Goal: Transaction & Acquisition: Purchase product/service

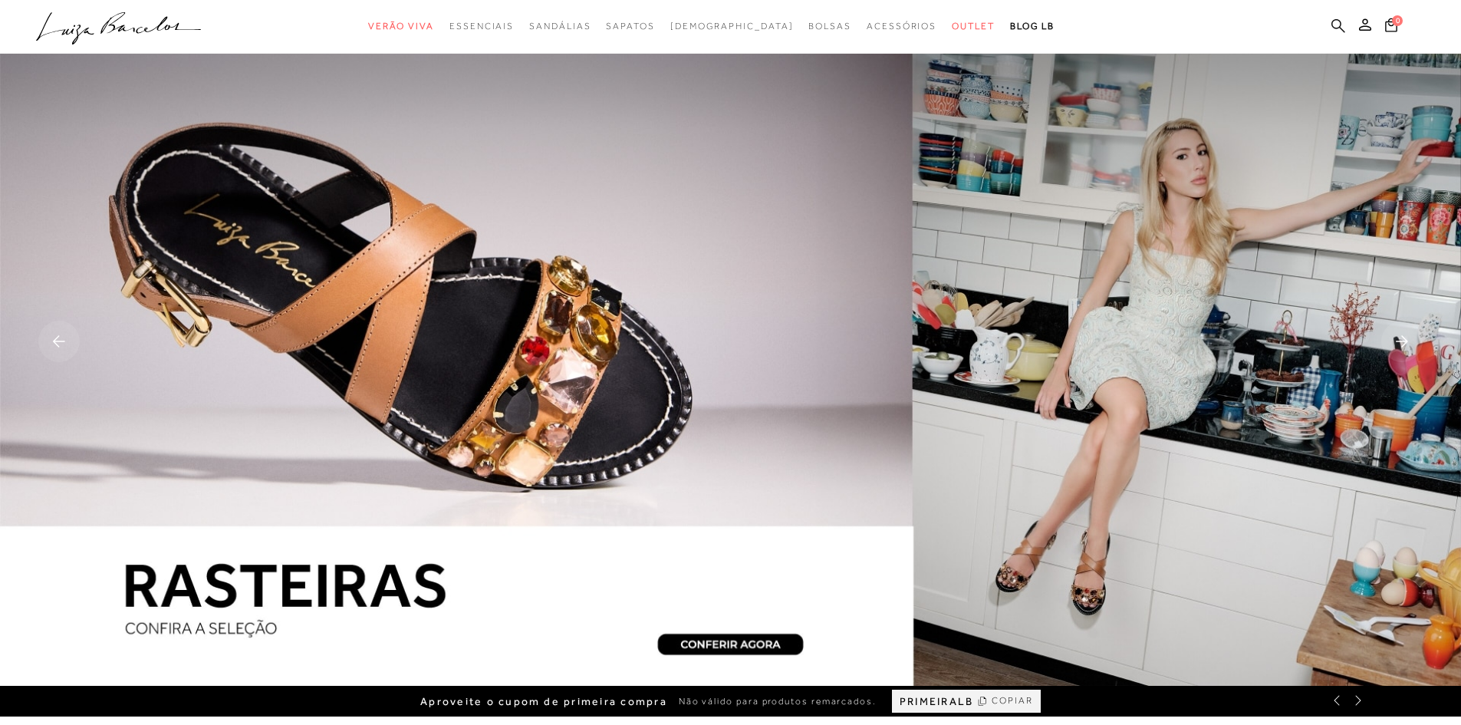
click at [1340, 24] on icon at bounding box center [1338, 25] width 14 height 14
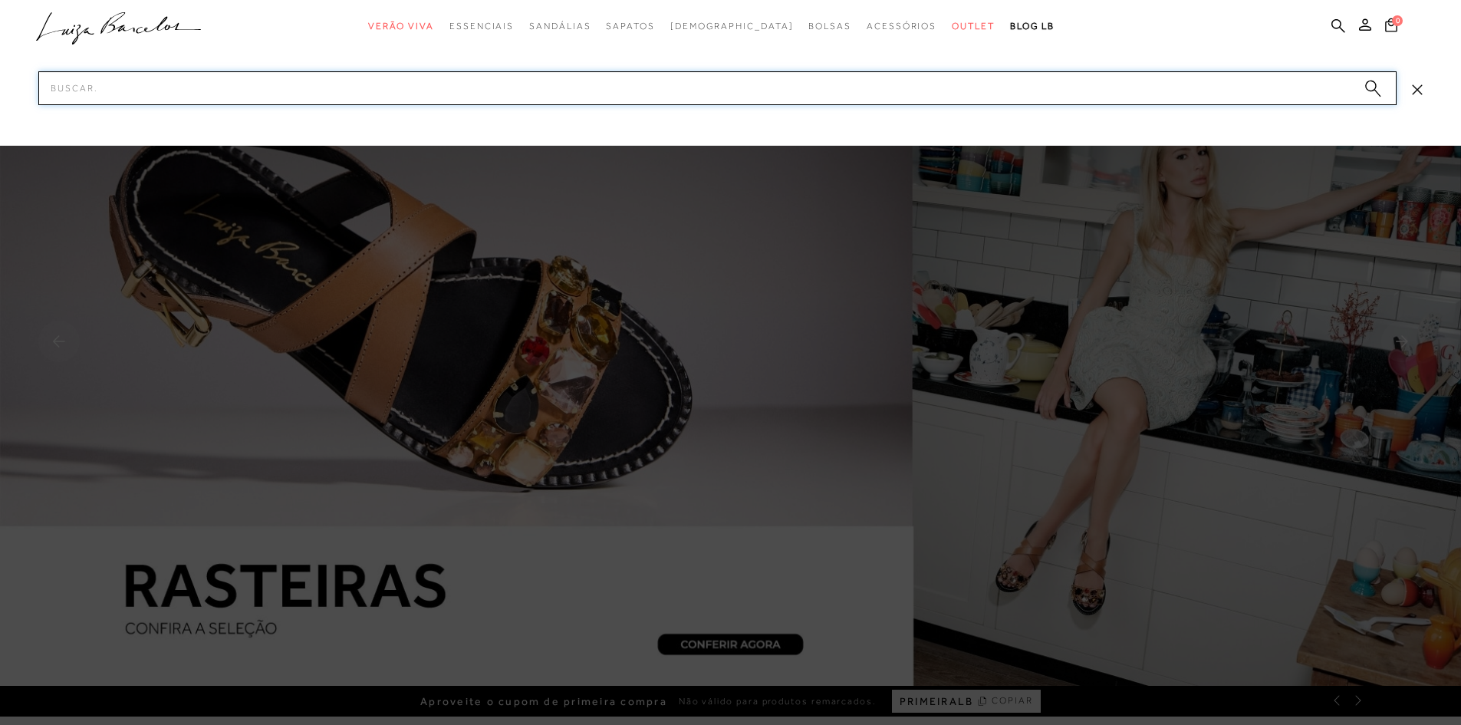
click at [1232, 84] on input "Pesquisar" at bounding box center [717, 88] width 1358 height 34
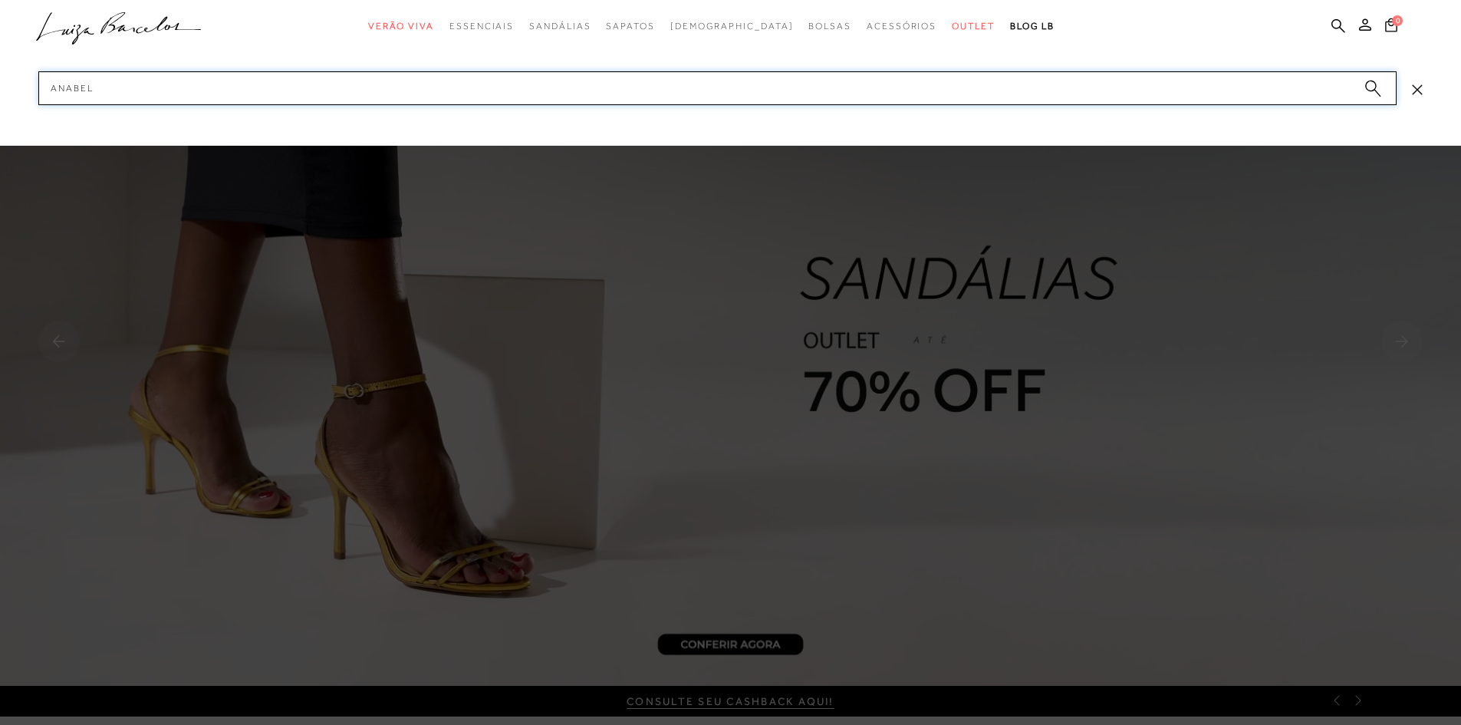
type input "anabela"
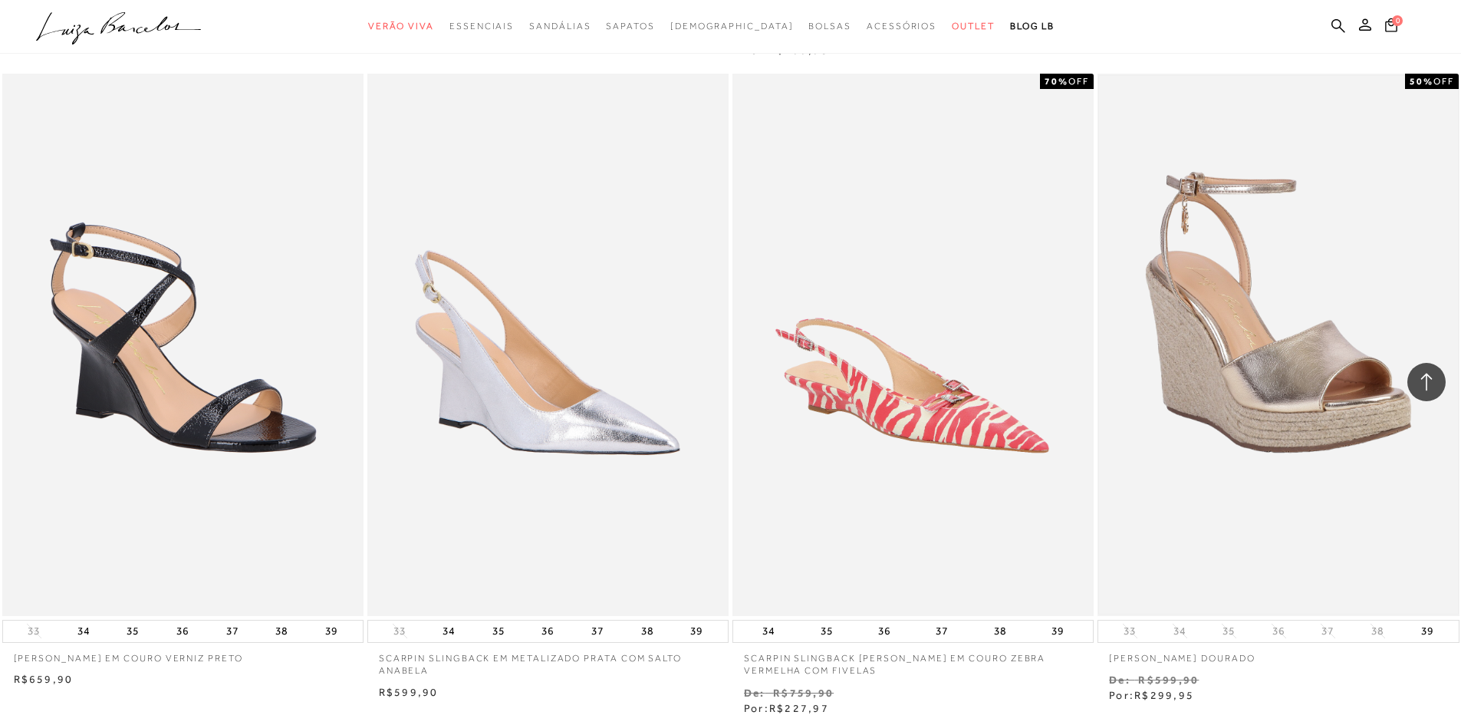
scroll to position [1533, 0]
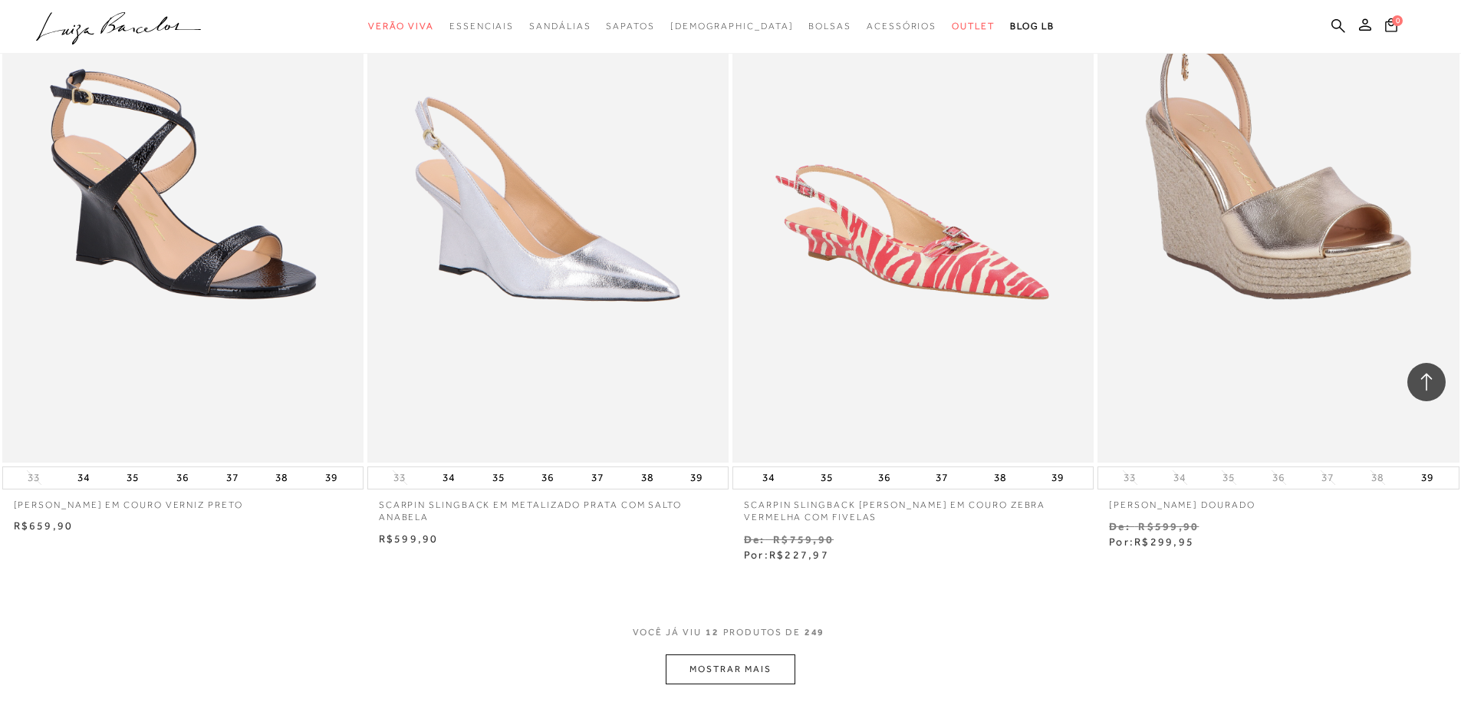
click at [767, 665] on button "MOSTRAR MAIS" at bounding box center [730, 669] width 129 height 30
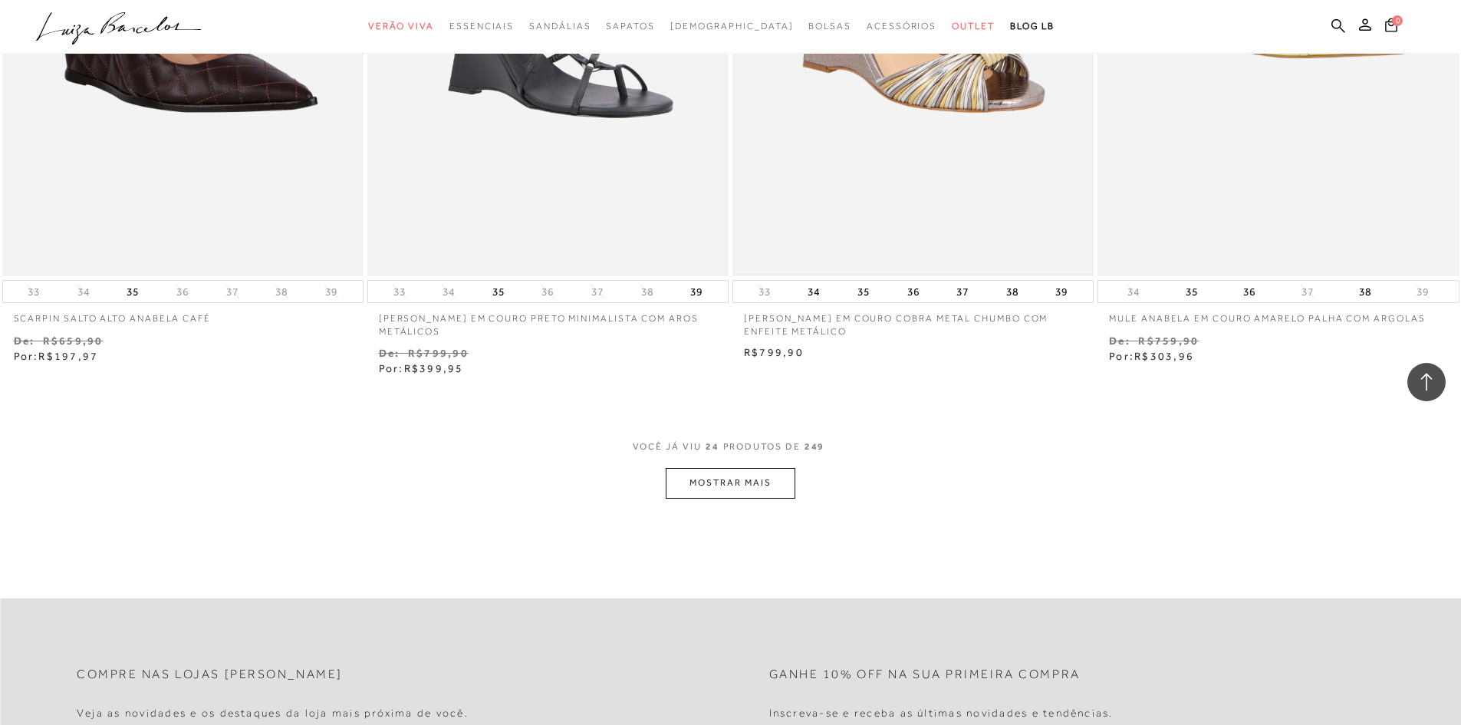
scroll to position [3374, 0]
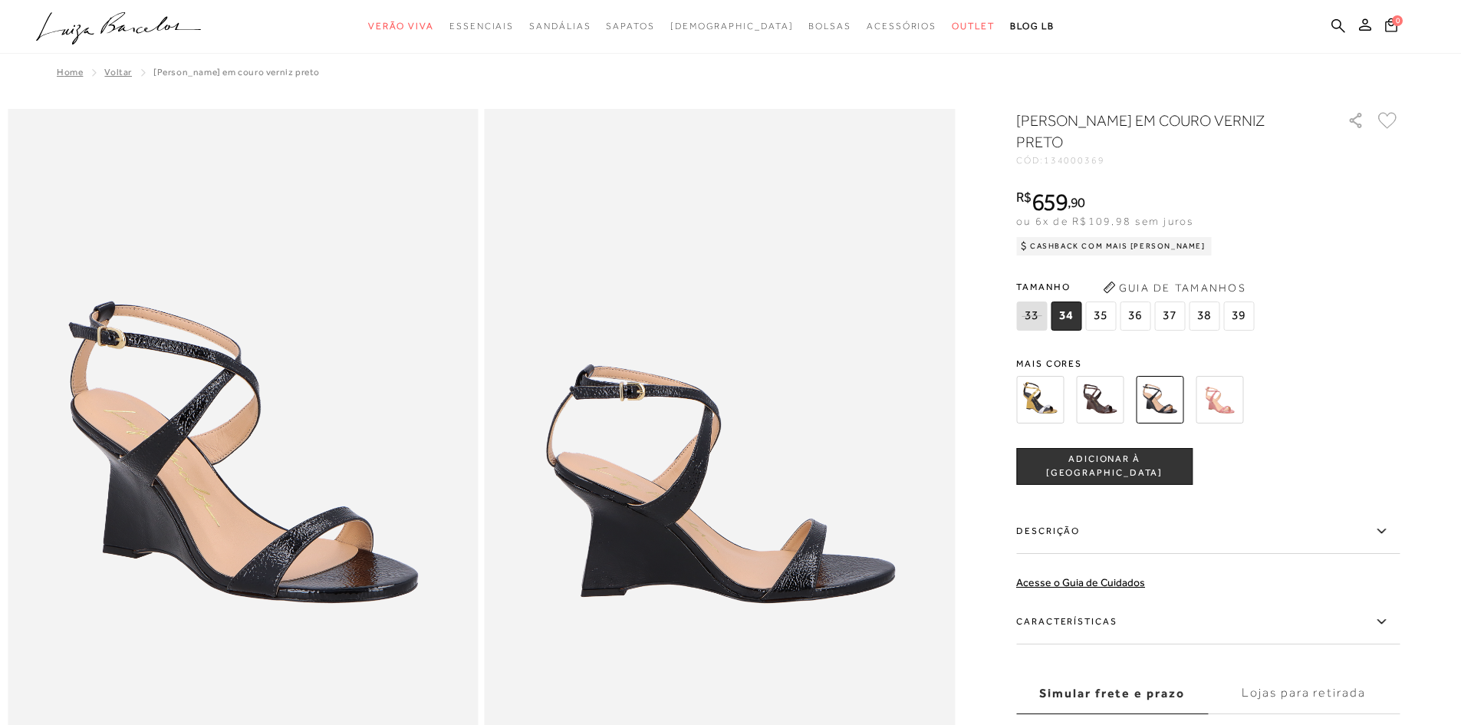
click at [1107, 404] on img at bounding box center [1100, 400] width 48 height 48
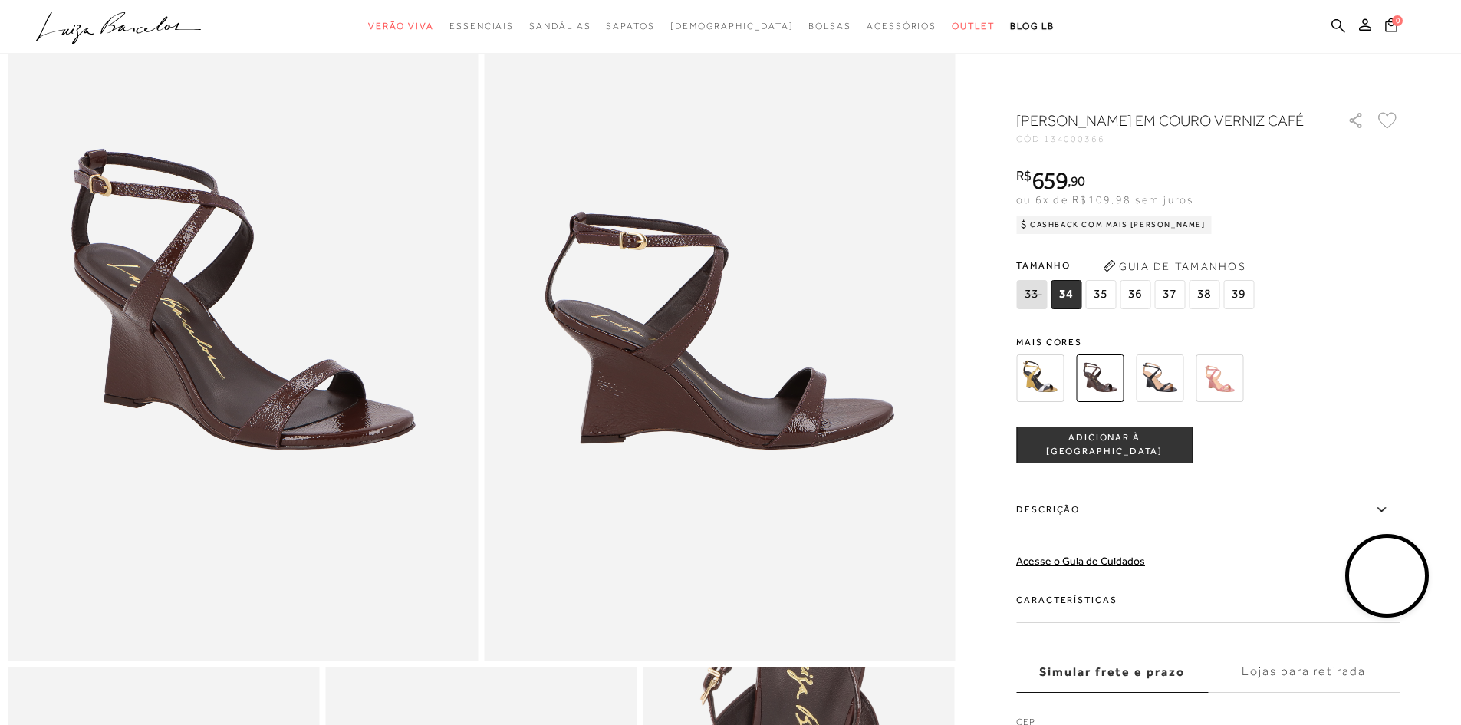
scroll to position [613, 0]
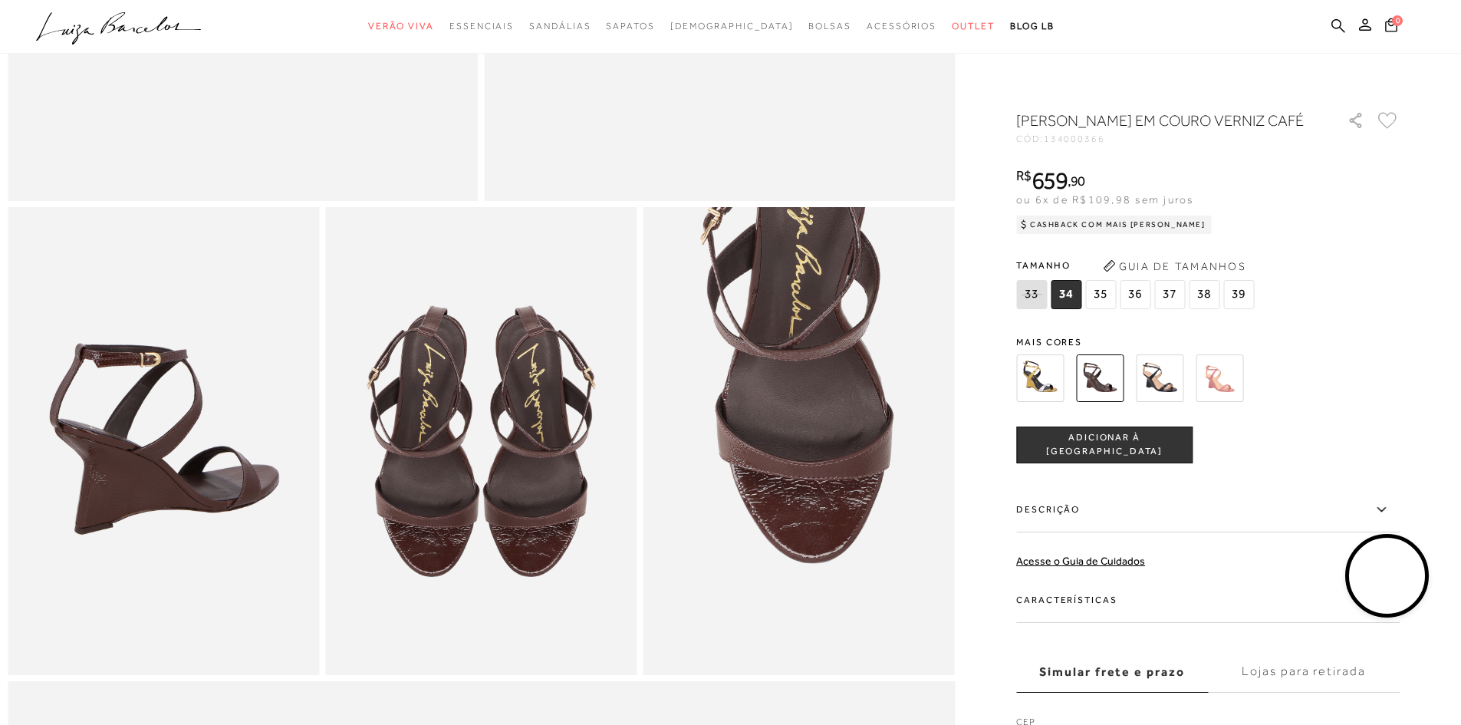
click at [587, 490] on img at bounding box center [480, 440] width 311 height 467
click at [353, 488] on img at bounding box center [480, 440] width 311 height 467
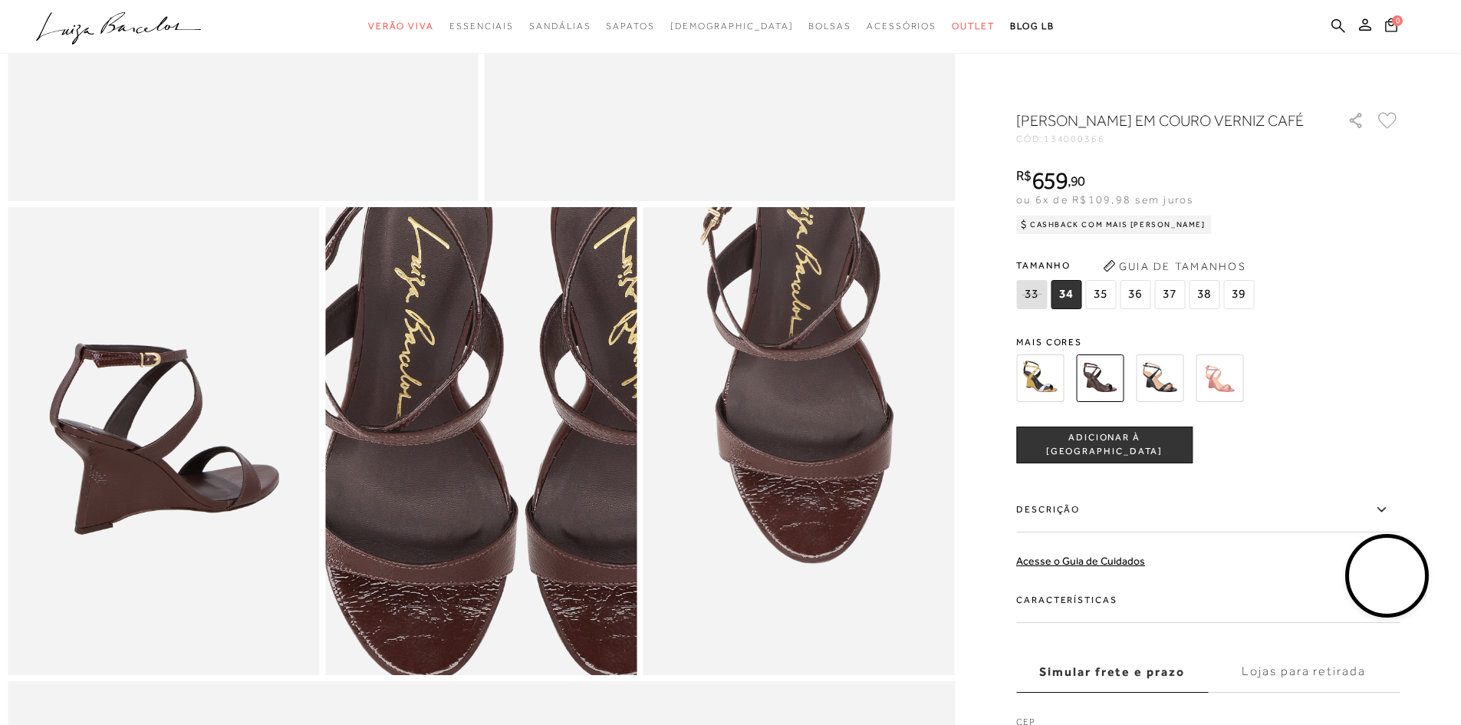
click at [440, 481] on img at bounding box center [521, 413] width 623 height 935
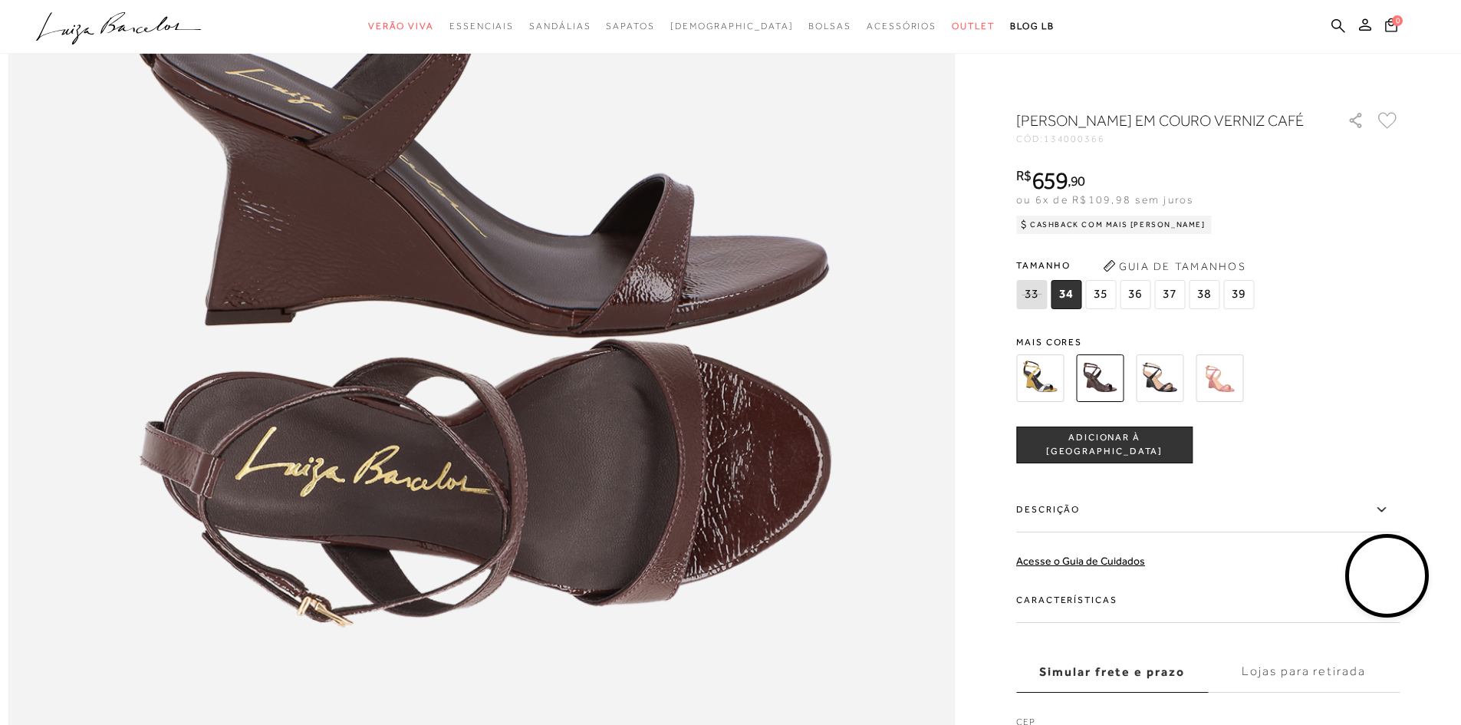
scroll to position [1687, 0]
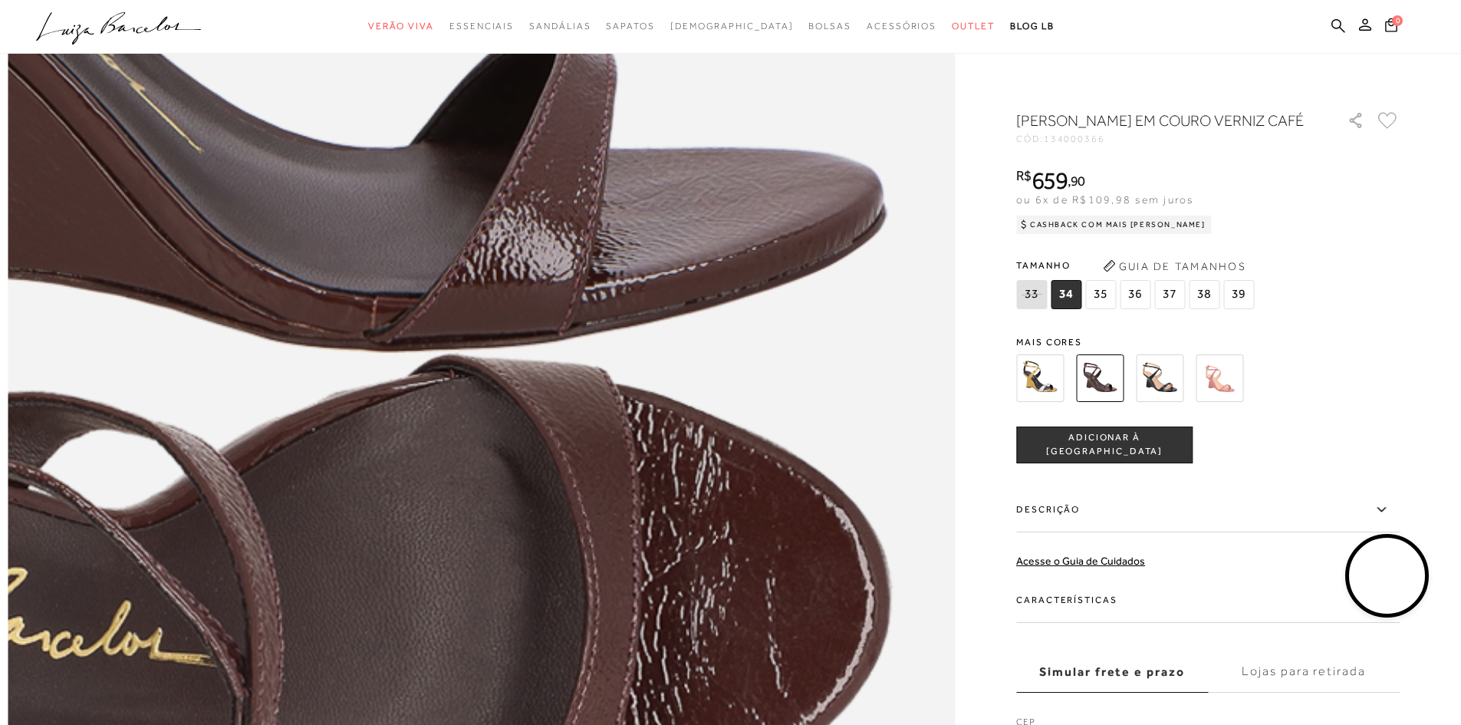
click at [774, 502] on img at bounding box center [192, 157] width 1894 height 2841
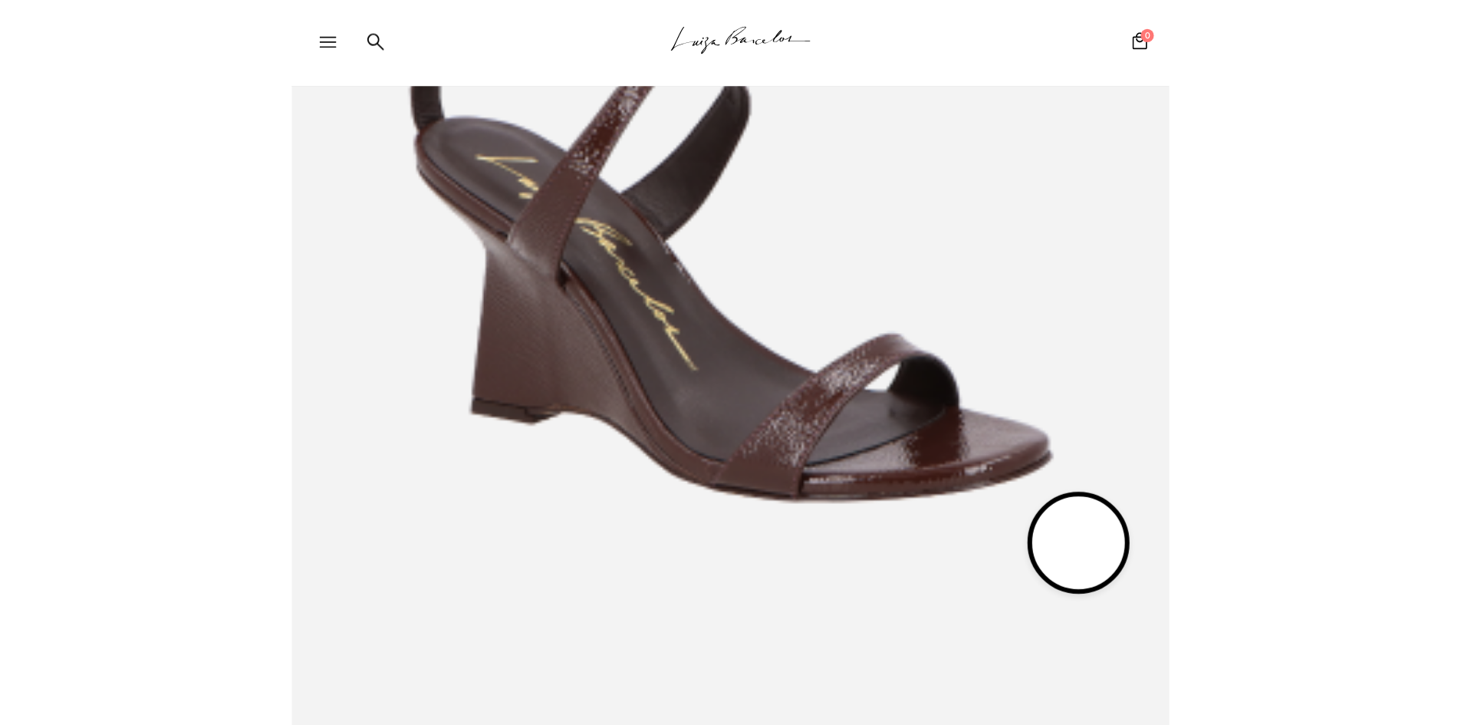
scroll to position [920, 0]
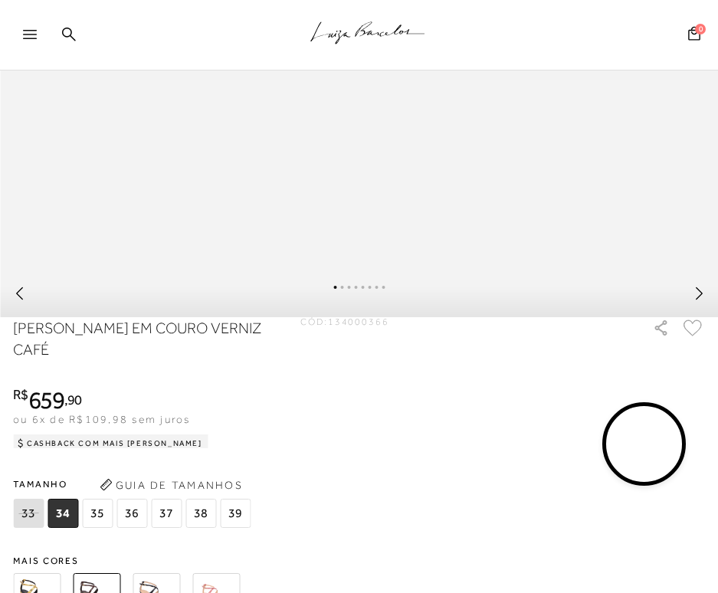
drag, startPoint x: 122, startPoint y: 366, endPoint x: 8, endPoint y: 348, distance: 114.8
click at [13, 348] on h1 "SANDÁLIA ANABELA EM COURO VERNIZ CAFÉ" at bounding box center [142, 338] width 259 height 43
copy h1 "SANDÁLIA ANABELA EM COURO VERNIZ CAFÉ"
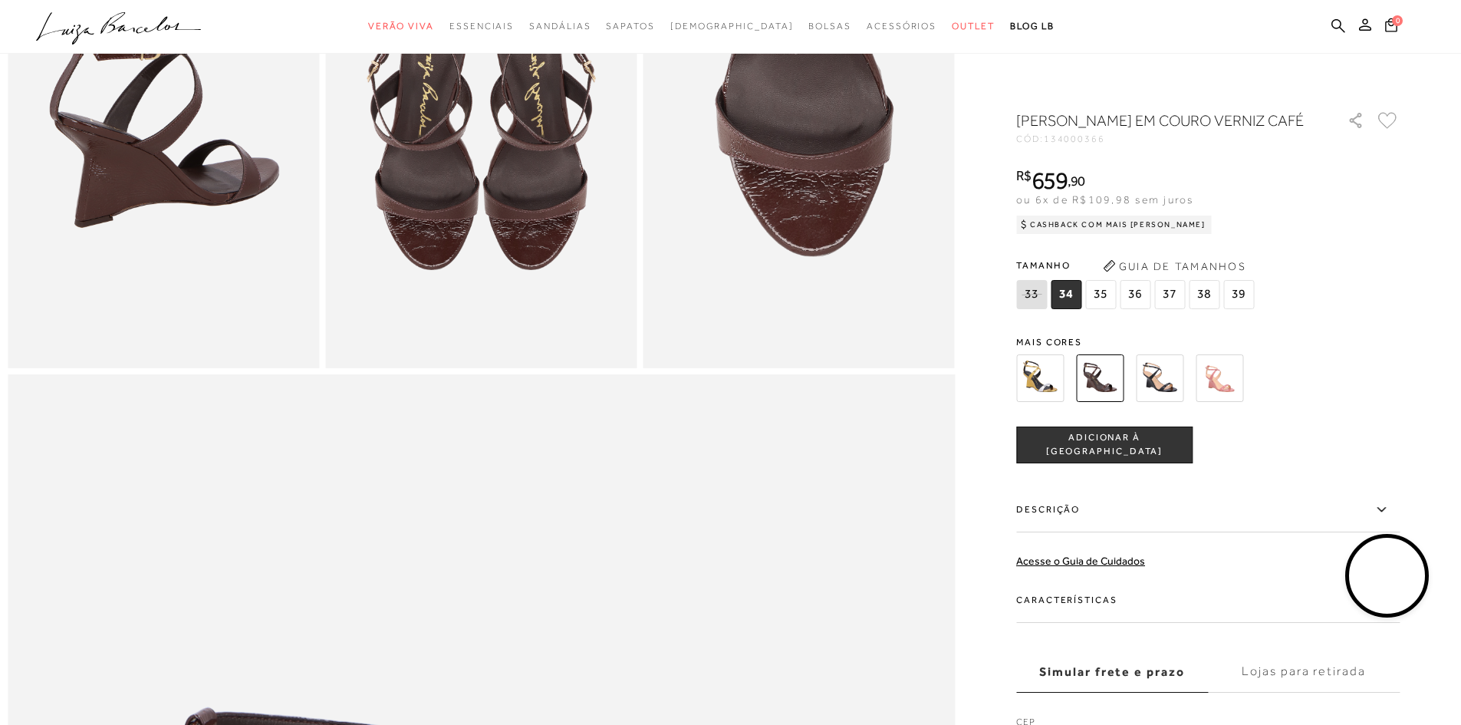
click at [1159, 56] on div at bounding box center [730, 491] width 1445 height 2605
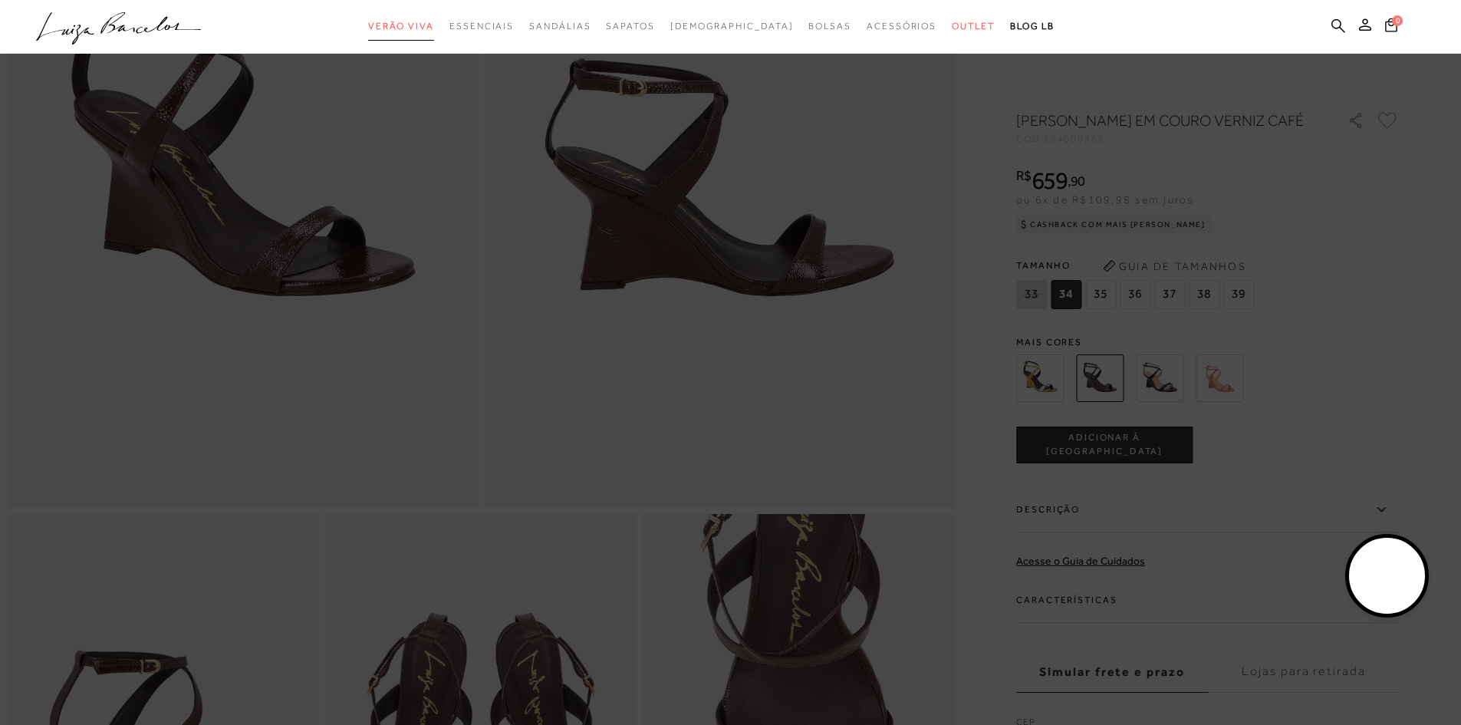
scroll to position [0, 0]
